Goal: Transaction & Acquisition: Purchase product/service

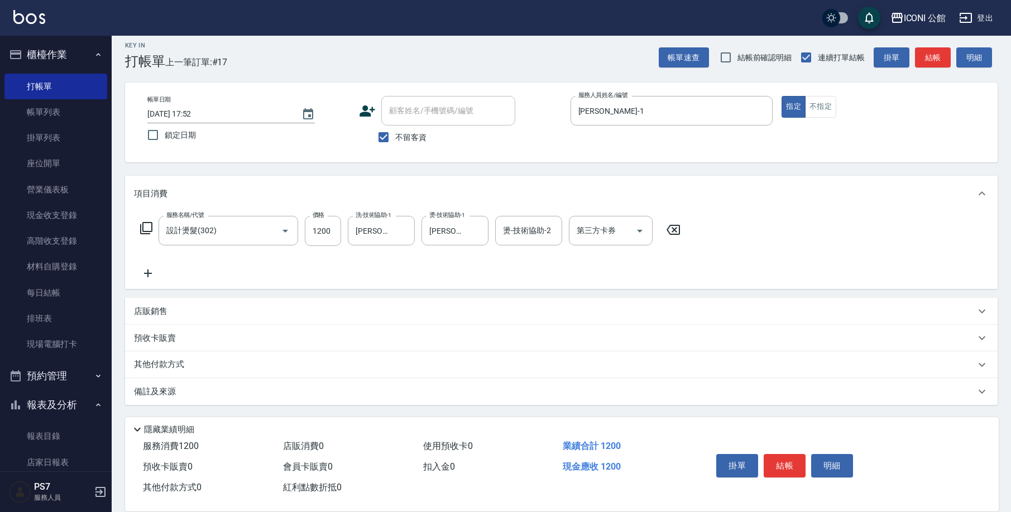
click at [170, 357] on div "其他付款方式" at bounding box center [561, 365] width 872 height 27
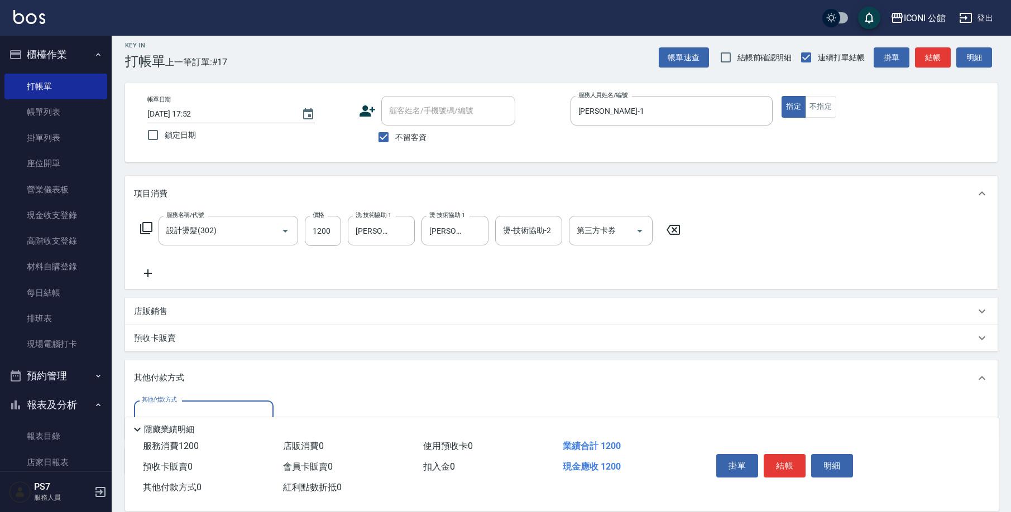
scroll to position [77, 0]
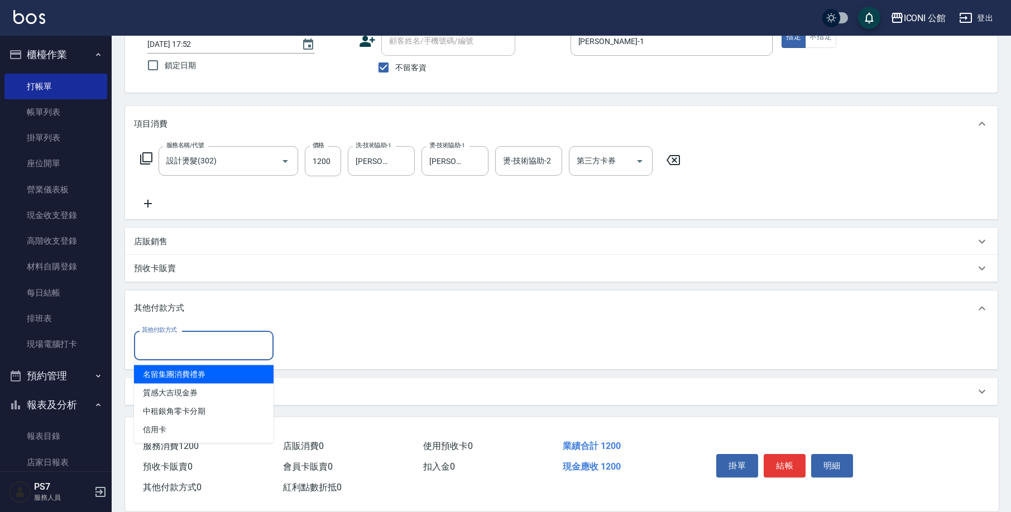
drag, startPoint x: 188, startPoint y: 342, endPoint x: 179, endPoint y: 376, distance: 34.7
click at [188, 343] on input "其他付款方式" at bounding box center [203, 346] width 129 height 20
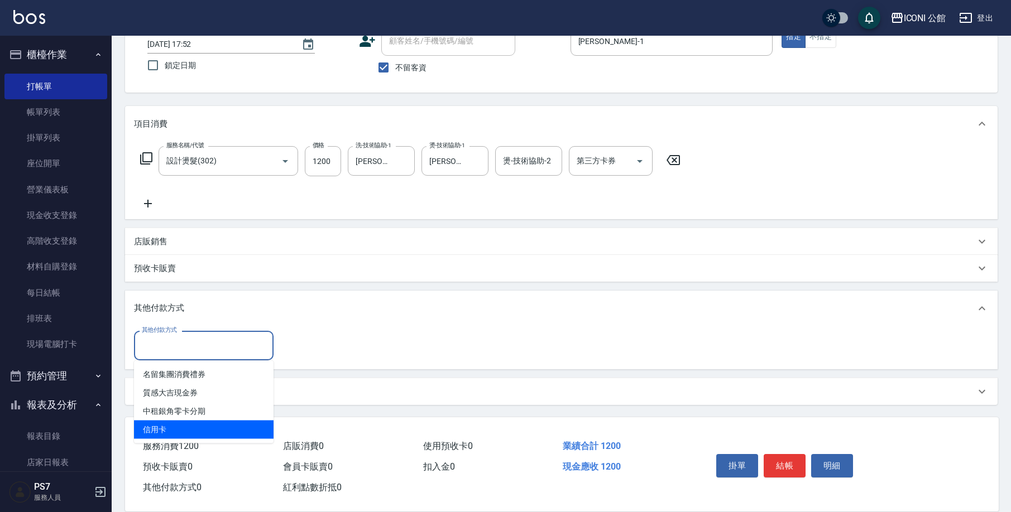
click at [162, 435] on span "信用卡" at bounding box center [204, 430] width 140 height 18
type input "信用卡"
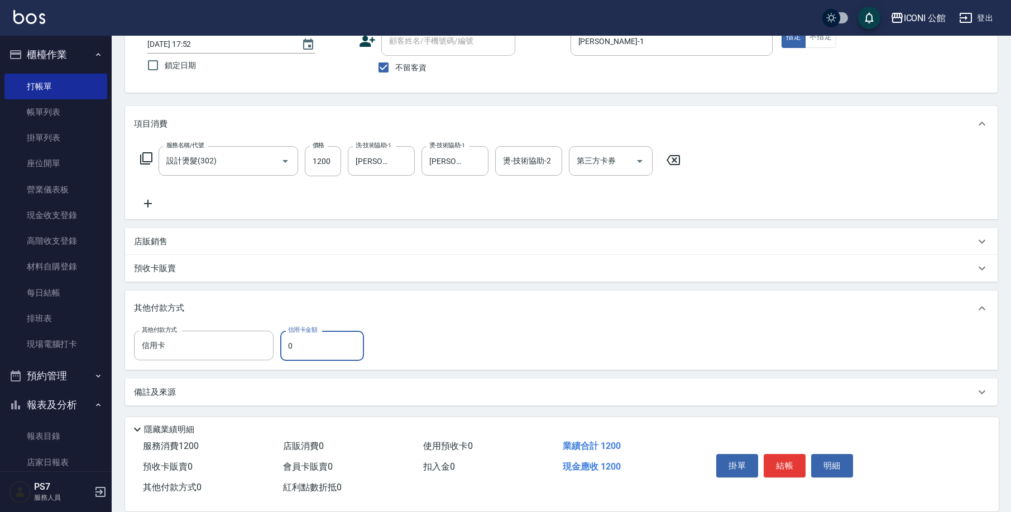
click at [312, 348] on input "0" at bounding box center [322, 346] width 84 height 30
type input "1200"
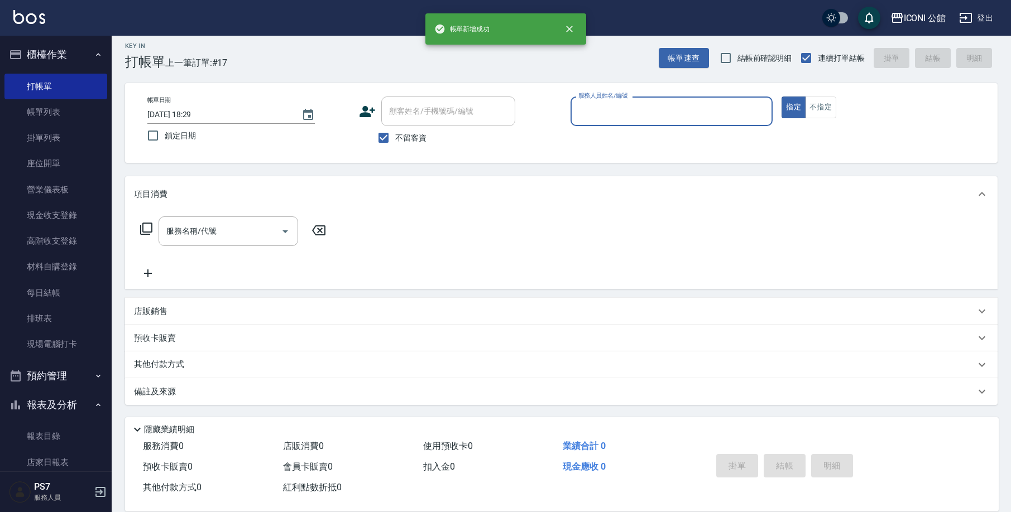
type input "[DATE] 18:29"
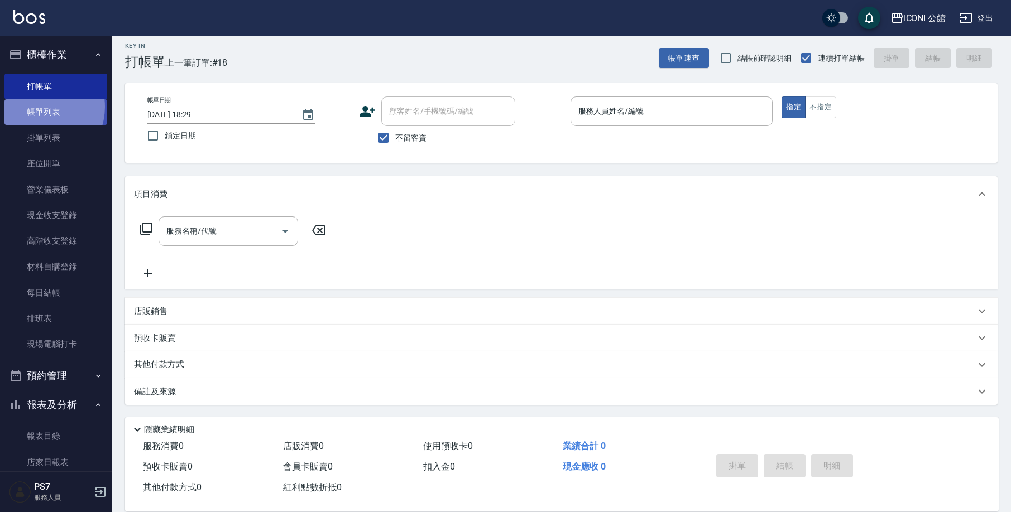
click at [38, 107] on link "帳單列表" at bounding box center [55, 112] width 103 height 26
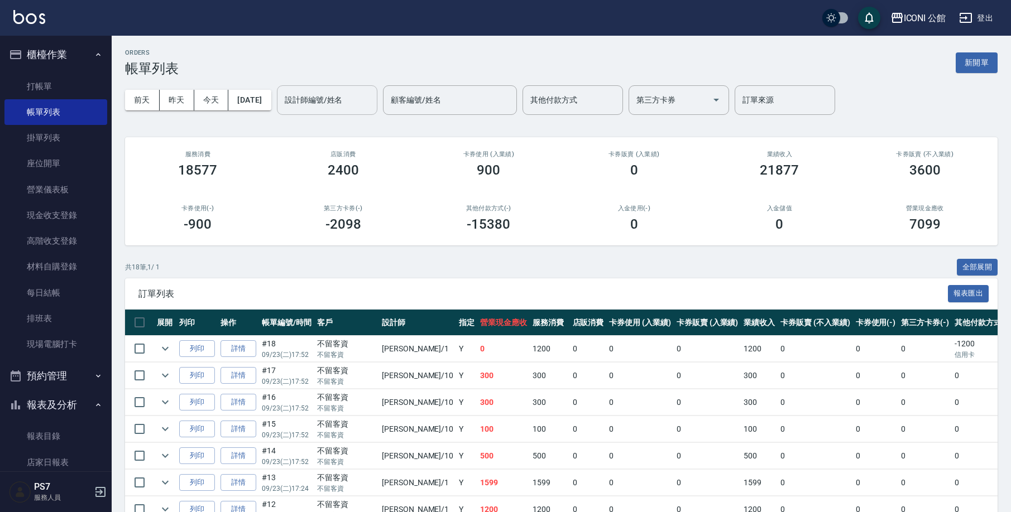
click at [325, 98] on input "設計師編號/姓名" at bounding box center [327, 100] width 90 height 20
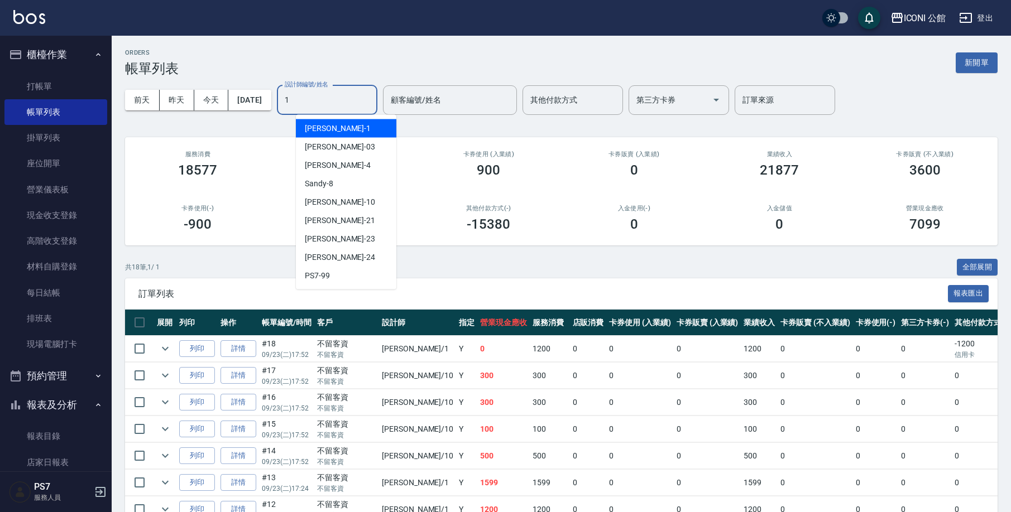
type input "[PERSON_NAME]-1"
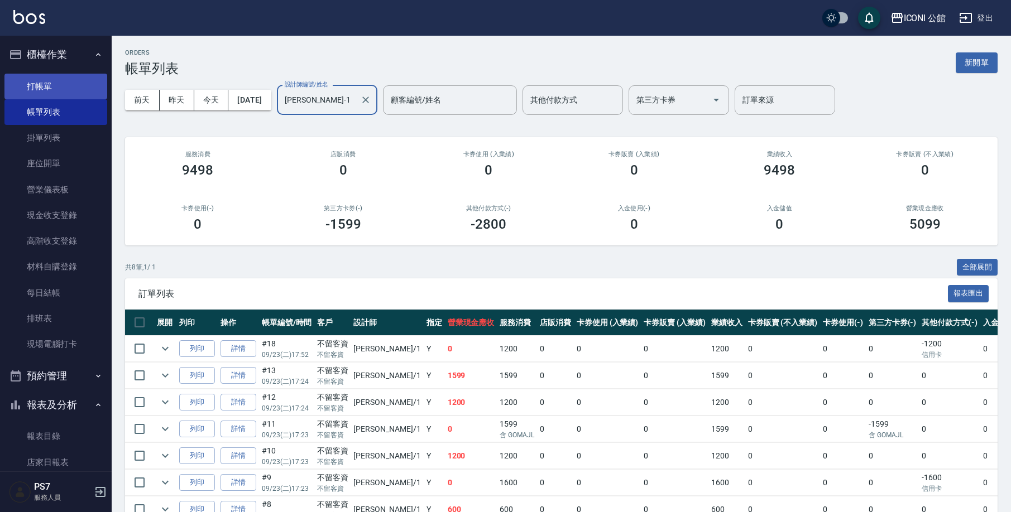
click at [31, 82] on link "打帳單" at bounding box center [55, 87] width 103 height 26
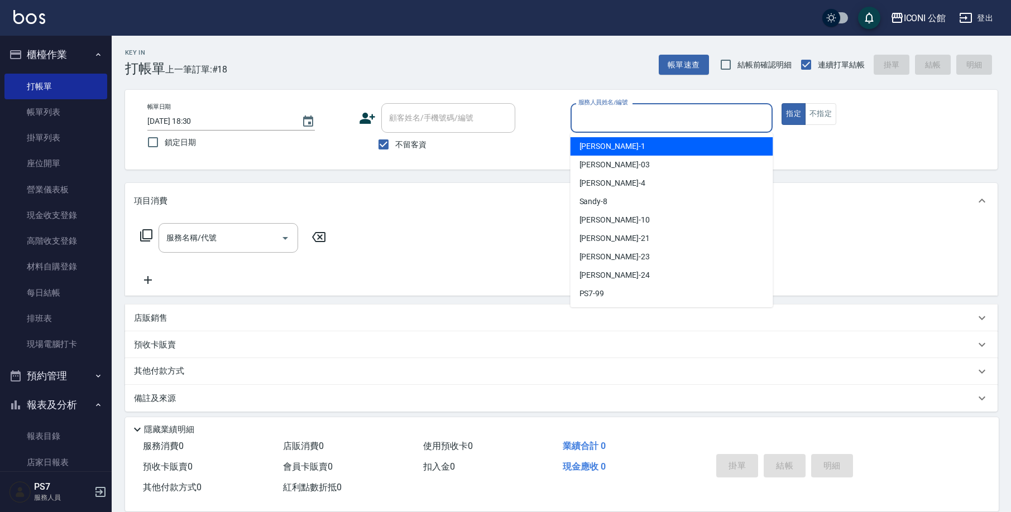
click at [639, 109] on input "服務人員姓名/編號" at bounding box center [671, 118] width 193 height 20
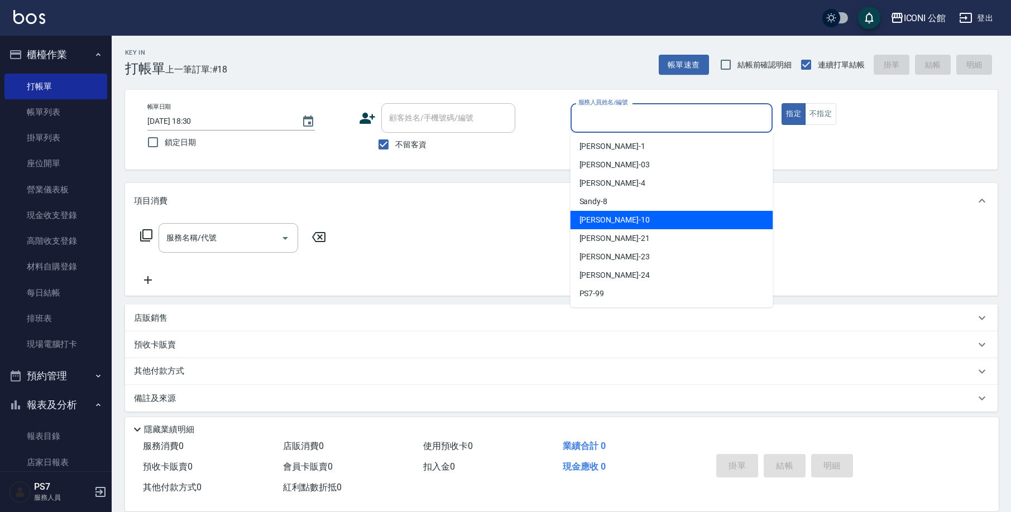
click at [641, 227] on div "[PERSON_NAME] -10" at bounding box center [671, 220] width 203 height 18
type input "[PERSON_NAME]-10"
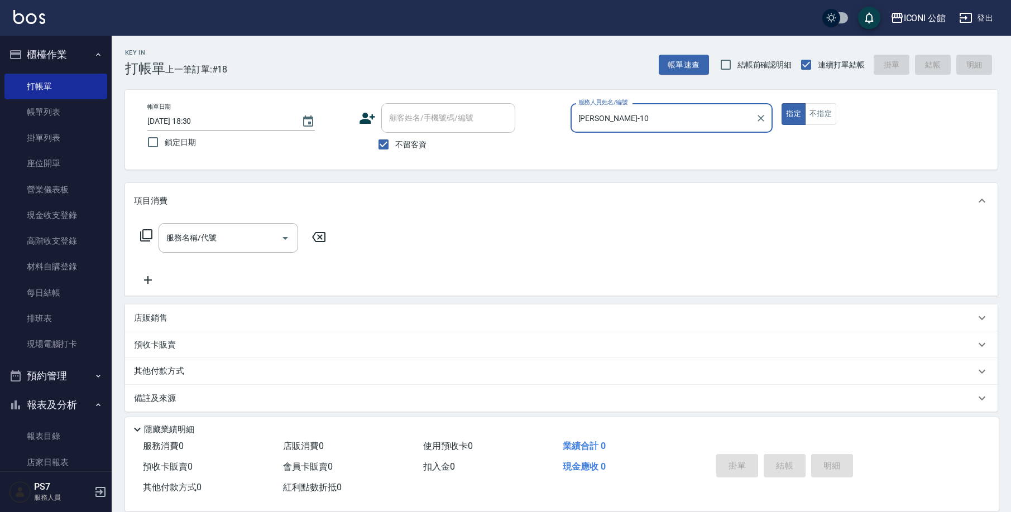
click at [150, 236] on icon at bounding box center [146, 235] width 13 height 13
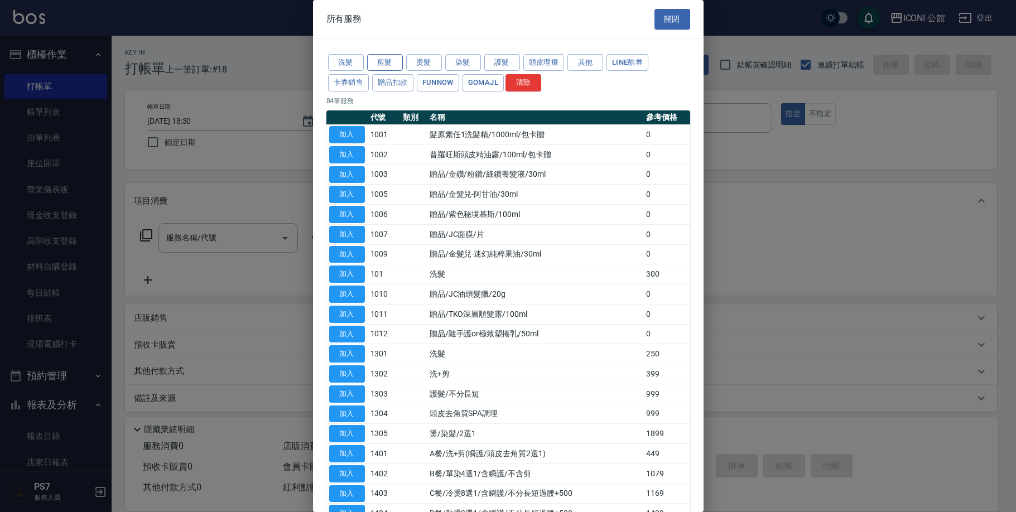
click at [400, 62] on button "剪髮" at bounding box center [385, 62] width 36 height 17
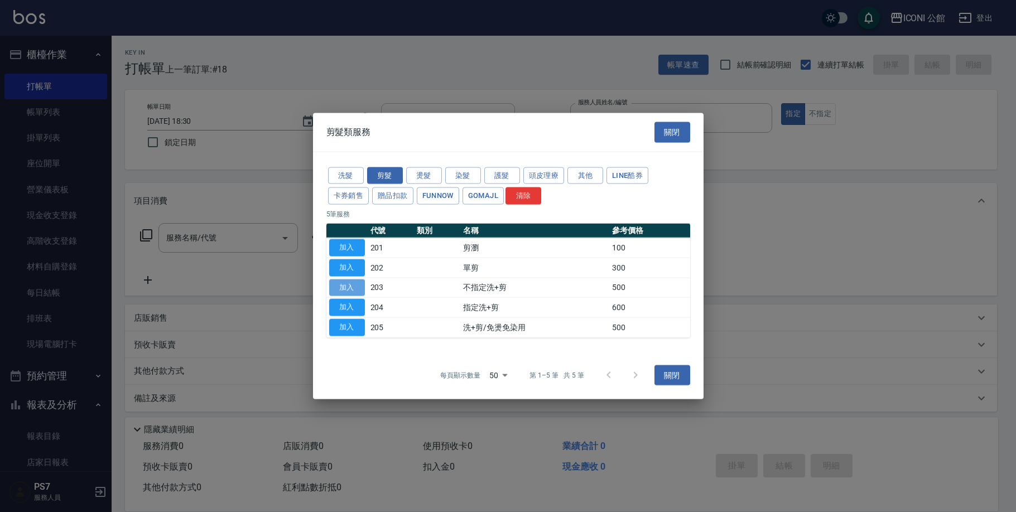
click at [355, 286] on button "加入" at bounding box center [347, 287] width 36 height 17
type input "不指定洗+剪(203)"
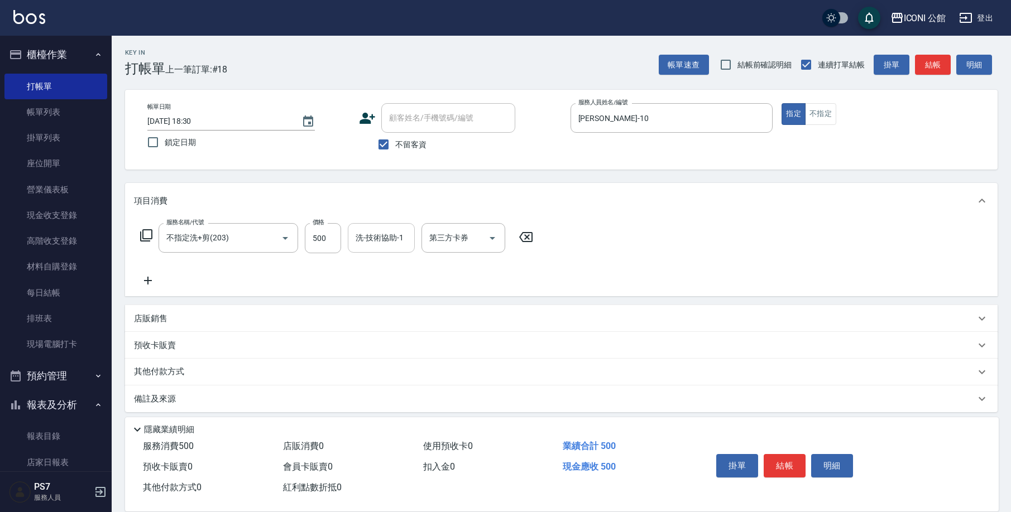
click at [385, 234] on input "洗-技術協助-1" at bounding box center [381, 238] width 57 height 20
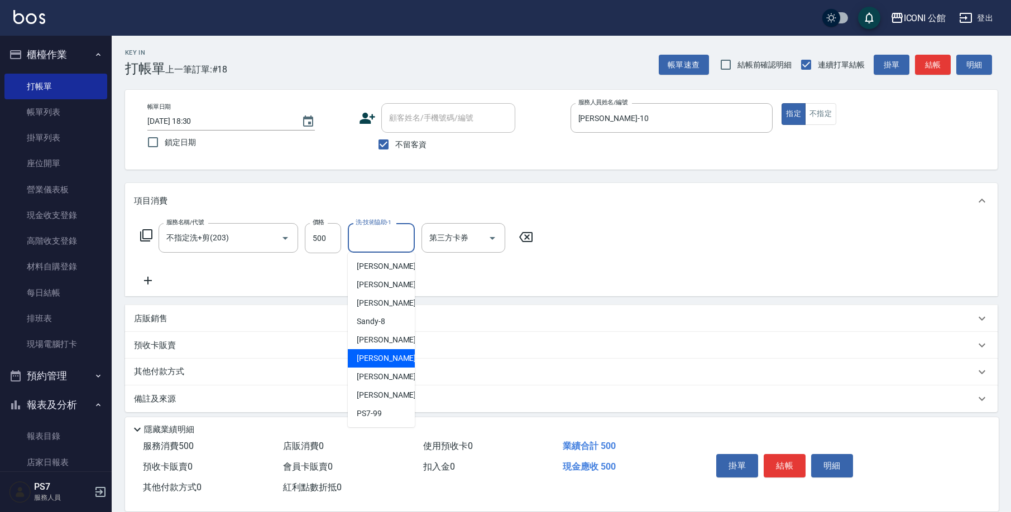
drag, startPoint x: 379, startPoint y: 358, endPoint x: 386, endPoint y: 359, distance: 6.2
click at [379, 358] on span "[PERSON_NAME] -21" at bounding box center [392, 359] width 70 height 12
type input "[PERSON_NAME]-21"
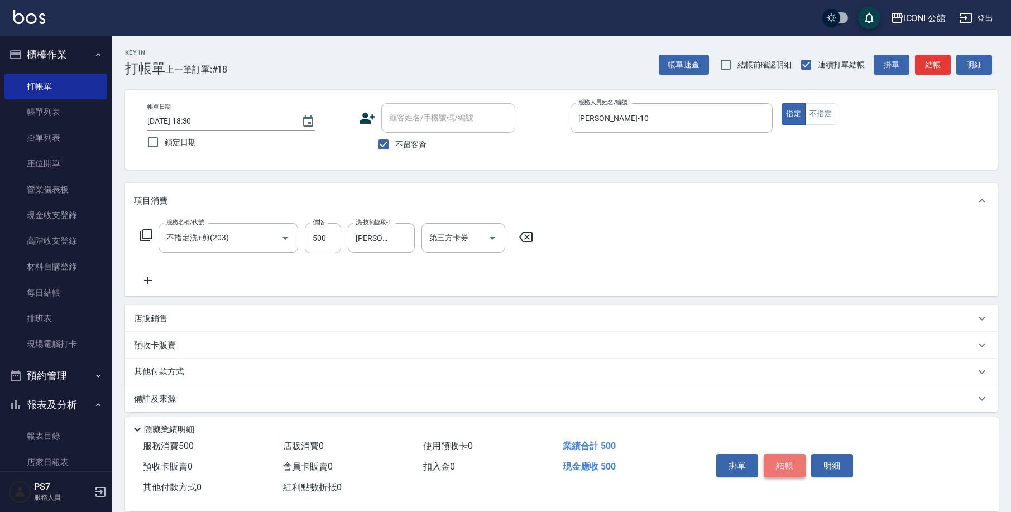
click at [782, 467] on button "結帳" at bounding box center [784, 465] width 42 height 23
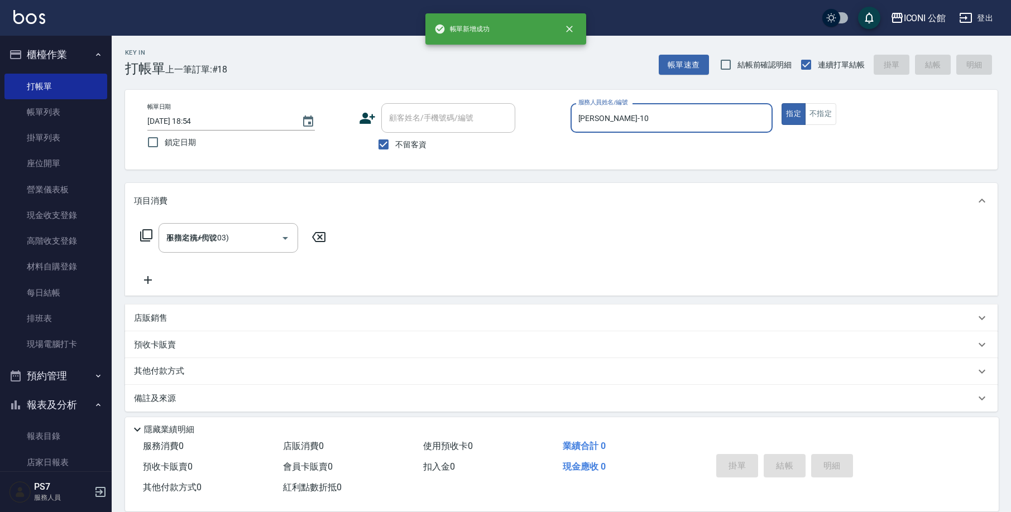
type input "[DATE] 18:54"
